Goal: Information Seeking & Learning: Learn about a topic

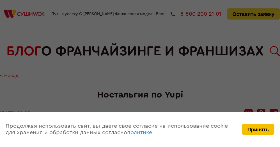
click at [261, 132] on button "Принять" at bounding box center [258, 129] width 33 height 11
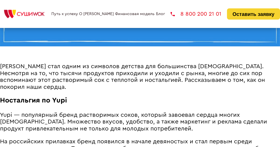
scroll to position [260, 0]
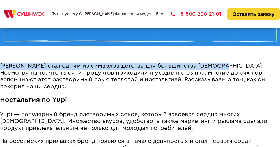
drag, startPoint x: 1, startPoint y: 66, endPoint x: 216, endPoint y: 64, distance: 214.4
click at [216, 64] on span "[PERSON_NAME] стал одним из символов детства для большинства [DEMOGRAPHIC_DATA]…" at bounding box center [132, 76] width 265 height 27
copy span "[PERSON_NAME] стал одним из символов детства для большинства [DEMOGRAPHIC_DATA]."
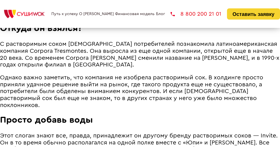
scroll to position [413, 0]
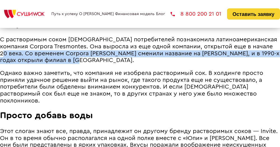
drag, startPoint x: 268, startPoint y: 46, endPoint x: 270, endPoint y: 60, distance: 13.8
click at [270, 60] on p "С растворимым соком [DEMOGRAPHIC_DATA] потребителей познакомила латиноамериканс…" at bounding box center [140, 49] width 280 height 27
copy span "Со временем Corpora [PERSON_NAME] сменили название на [PERSON_NAME], и в 1990-х…"
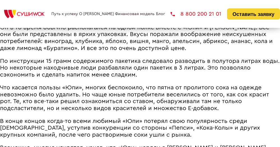
scroll to position [525, 0]
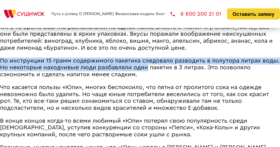
drag, startPoint x: 1, startPoint y: 54, endPoint x: 145, endPoint y: 60, distance: 144.2
click at [145, 60] on span "По инструкции 15 грамм содержимого пакетика следовало разводить в полутора литр…" at bounding box center [139, 68] width 279 height 20
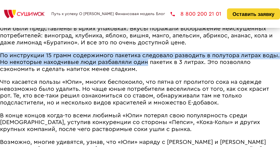
scroll to position [532, 0]
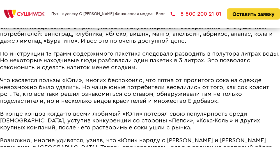
click at [147, 77] on p "Что касается пользы «Юпи», многих беспокоило, что пятна от пролитого сока на од…" at bounding box center [140, 90] width 280 height 27
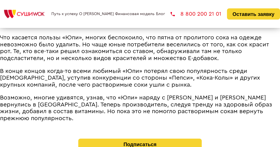
scroll to position [575, 0]
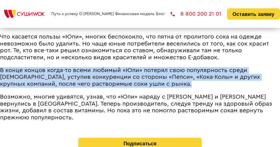
drag, startPoint x: 1, startPoint y: 63, endPoint x: 66, endPoint y: 84, distance: 67.5
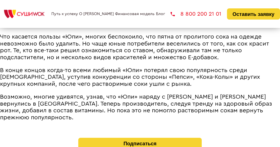
click at [64, 94] on span "Возможно, многие удивятся, узнав, что «Юпи» наряду с [PERSON_NAME] и [PERSON_NA…" at bounding box center [136, 107] width 272 height 27
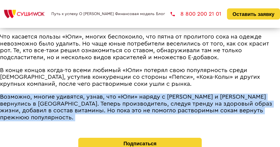
drag, startPoint x: 1, startPoint y: 90, endPoint x: 225, endPoint y: 108, distance: 224.9
copy div "Возможно, многие удивятся, узнав, что «Юпи» наряду с [PERSON_NAME] и [PERSON_NA…"
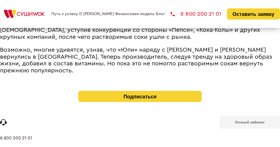
scroll to position [629, 0]
